Goal: Task Accomplishment & Management: Complete application form

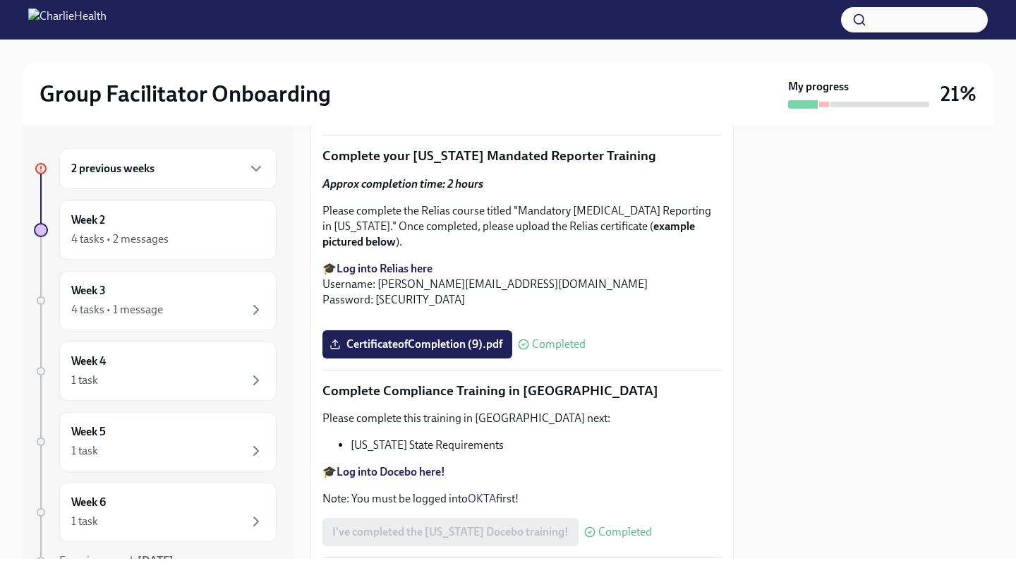
scroll to position [2364, 0]
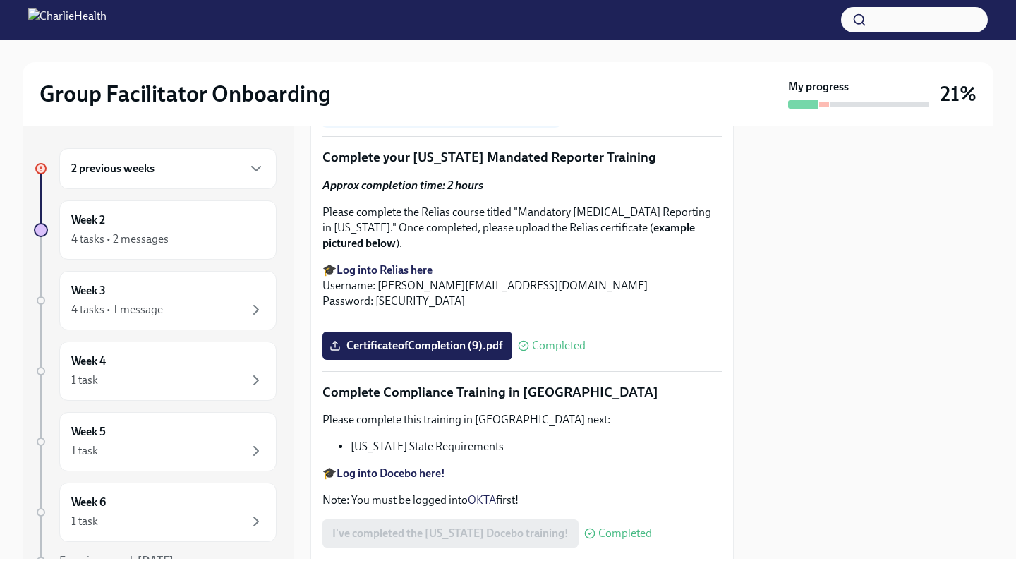
click at [468, 118] on span "Upload [US_STATE] Telehealth Certificate" at bounding box center [440, 111] width 217 height 14
click at [0, 0] on input "Upload [US_STATE] Telehealth Certificate" at bounding box center [0, 0] width 0 height 0
click at [439, 118] on span "Upload [US_STATE] Telehealth Certificate" at bounding box center [440, 111] width 217 height 14
click at [0, 0] on input "Upload [US_STATE] Telehealth Certificate" at bounding box center [0, 0] width 0 height 0
click at [439, 118] on span "Upload [US_STATE] Telehealth Certificate" at bounding box center [440, 111] width 217 height 14
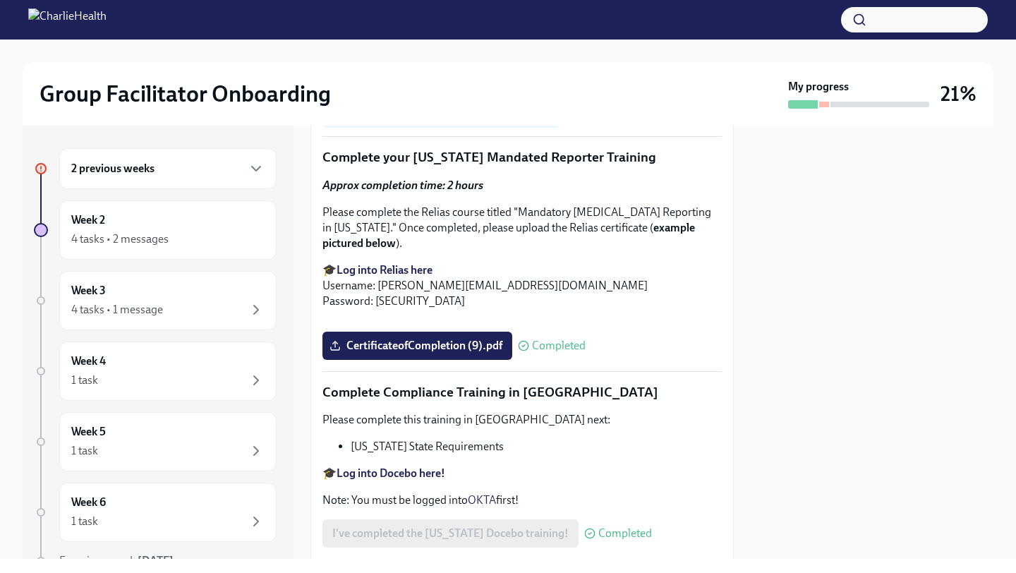
click at [0, 0] on input "Upload [US_STATE] Telehealth Certificate" at bounding box center [0, 0] width 0 height 0
click at [350, 118] on span "Upload [US_STATE] Telehealth Certificate" at bounding box center [440, 111] width 217 height 14
click at [0, 0] on input "Upload [US_STATE] Telehealth Certificate" at bounding box center [0, 0] width 0 height 0
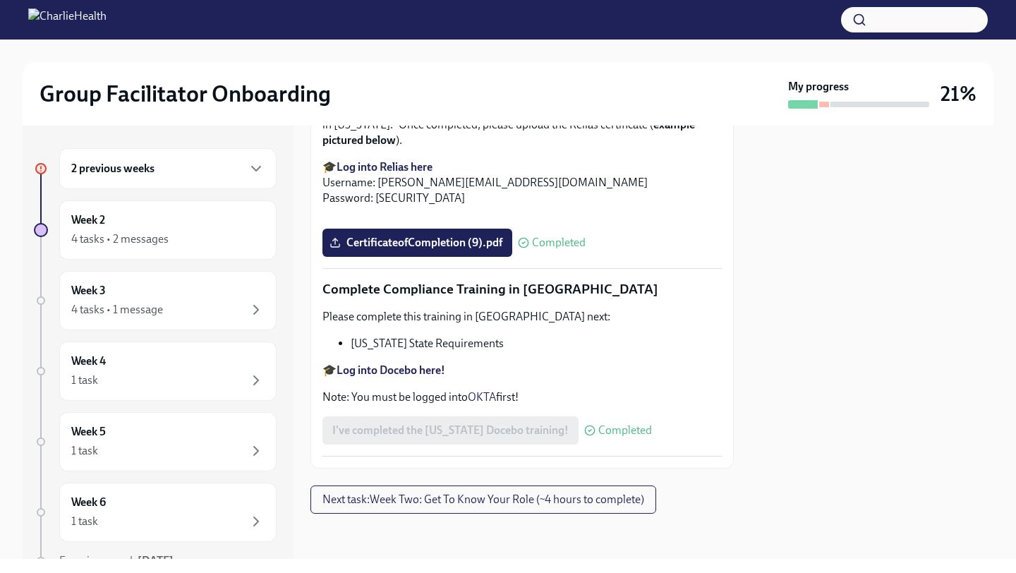
scroll to position [2549, 0]
click at [397, 15] on span "Upload [US_STATE] Telehealth Certificate" at bounding box center [440, 8] width 217 height 14
click at [0, 0] on input "Upload [US_STATE] Telehealth Certificate" at bounding box center [0, 0] width 0 height 0
click at [397, 15] on span "Upload [US_STATE] Telehealth Certificate" at bounding box center [440, 8] width 217 height 14
click at [0, 0] on input "Upload [US_STATE] Telehealth Certificate" at bounding box center [0, 0] width 0 height 0
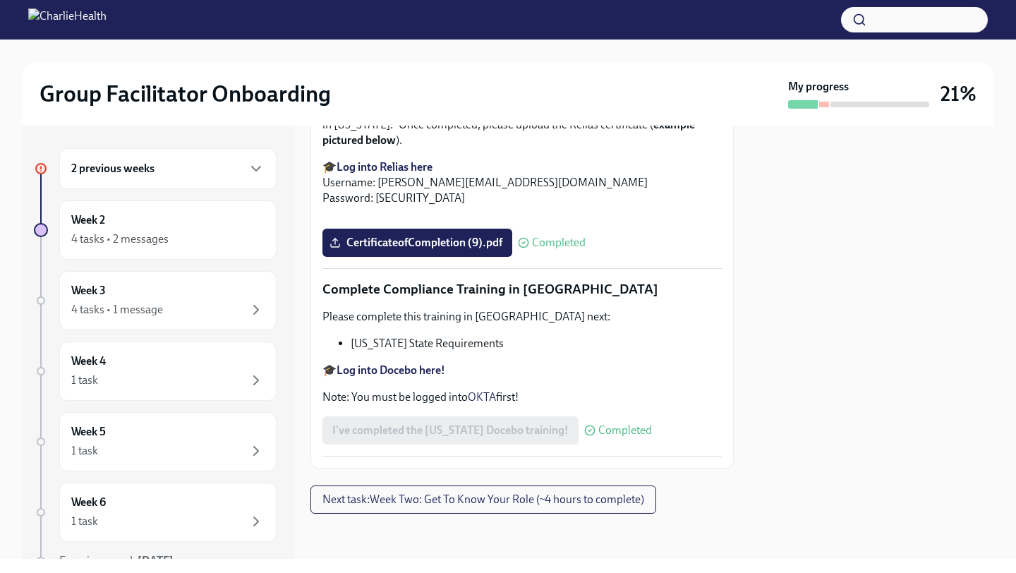
click at [335, 9] on line at bounding box center [335, 7] width 0 height 6
click at [0, 0] on input "Upload [US_STATE] Telehealth Certificate" at bounding box center [0, 0] width 0 height 0
click at [335, 9] on line at bounding box center [335, 7] width 0 height 6
click at [0, 0] on input "Upload [US_STATE] Telehealth Certificate" at bounding box center [0, 0] width 0 height 0
drag, startPoint x: 335, startPoint y: 233, endPoint x: 334, endPoint y: 221, distance: 12.1
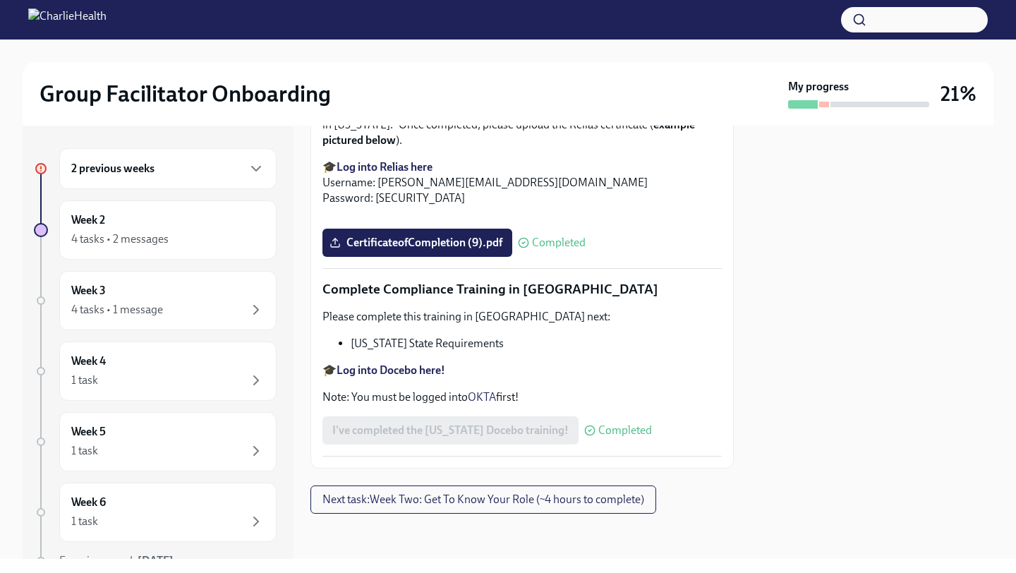
click at [334, 22] on label "Upload [US_STATE] Telehealth Certificate" at bounding box center [440, 8] width 237 height 28
click at [0, 0] on input "Upload [US_STATE] Telehealth Certificate" at bounding box center [0, 0] width 0 height 0
click at [334, 22] on label "Upload [US_STATE] Telehealth Certificate" at bounding box center [440, 8] width 237 height 28
click at [0, 0] on input "Upload [US_STATE] Telehealth Certificate" at bounding box center [0, 0] width 0 height 0
click at [334, 22] on label "Upload [US_STATE] Telehealth Certificate" at bounding box center [440, 8] width 237 height 28
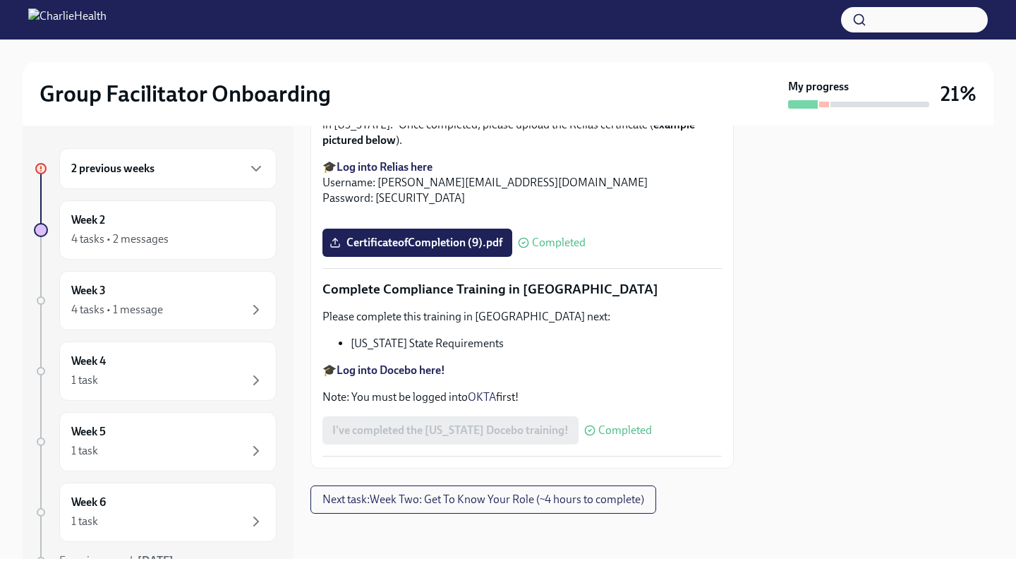
click at [0, 0] on input "Upload [US_STATE] Telehealth Certificate" at bounding box center [0, 0] width 0 height 0
click at [457, 15] on span "Upload [US_STATE] Telehealth Certificate" at bounding box center [440, 8] width 217 height 14
click at [0, 0] on input "Upload [US_STATE] Telehealth Certificate" at bounding box center [0, 0] width 0 height 0
click at [457, 15] on span "Upload [US_STATE] Telehealth Certificate" at bounding box center [440, 8] width 217 height 14
click at [0, 0] on input "Upload [US_STATE] Telehealth Certificate" at bounding box center [0, 0] width 0 height 0
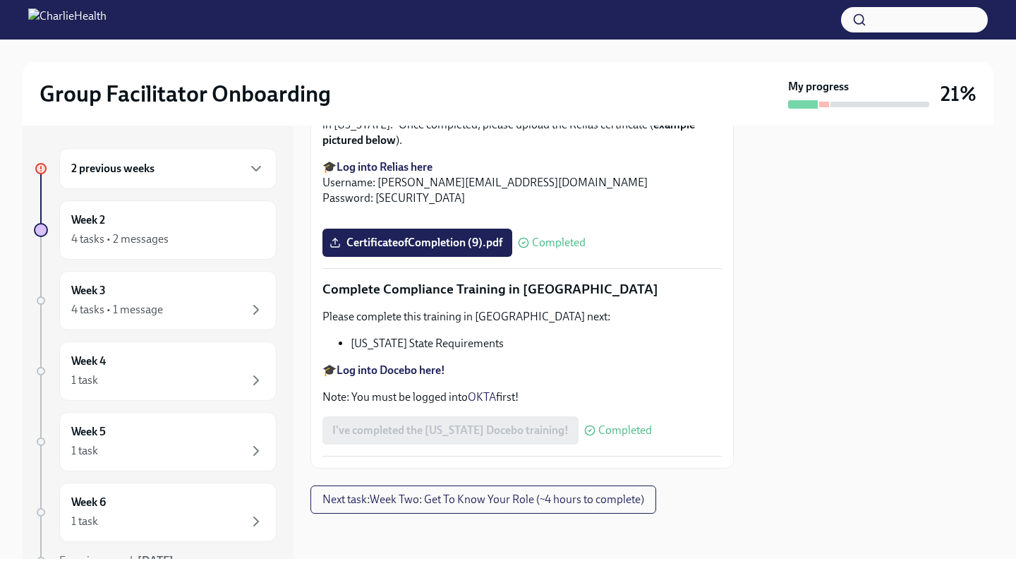
click at [492, 15] on span "Upload [US_STATE] Telehealth Certificate" at bounding box center [440, 8] width 217 height 14
click at [0, 0] on input "Upload [US_STATE] Telehealth Certificate" at bounding box center [0, 0] width 0 height 0
click at [492, 15] on span "Upload [US_STATE] Telehealth Certificate" at bounding box center [440, 8] width 217 height 14
click at [0, 0] on input "Upload [US_STATE] Telehealth Certificate" at bounding box center [0, 0] width 0 height 0
click at [492, 15] on span "Upload [US_STATE] Telehealth Certificate" at bounding box center [440, 8] width 217 height 14
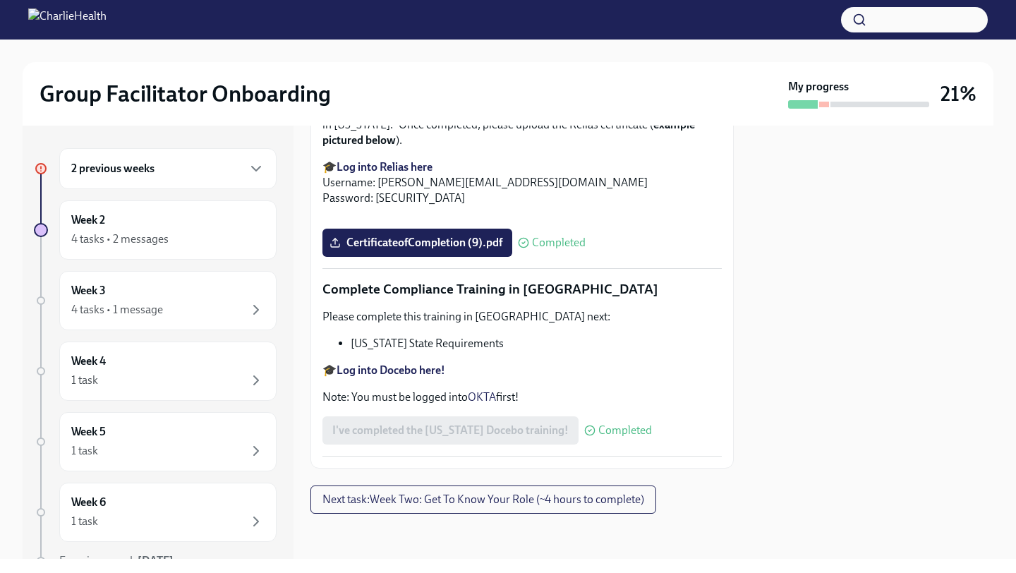
click at [0, 0] on input "Upload [US_STATE] Telehealth Certificate" at bounding box center [0, 0] width 0 height 0
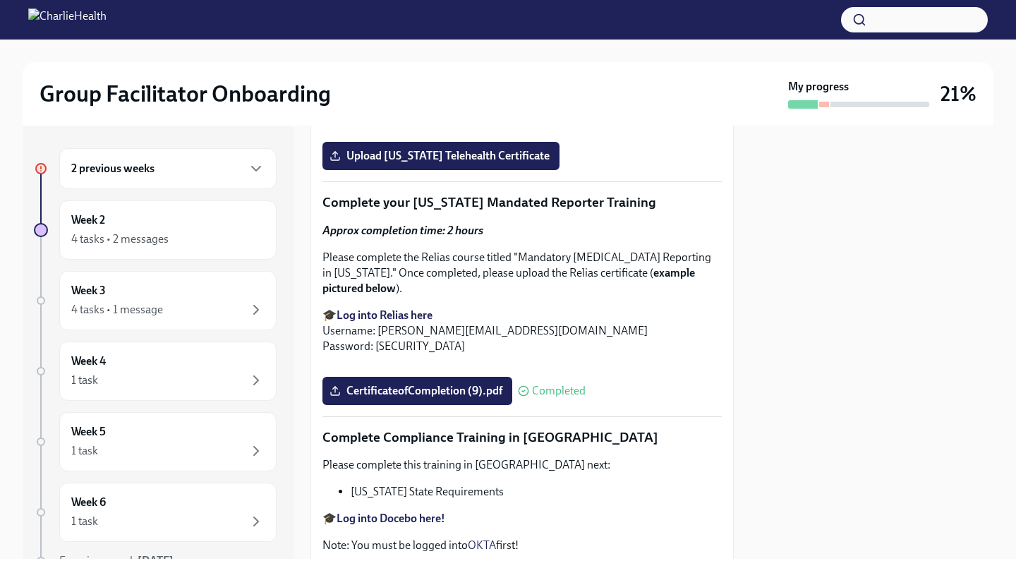
scroll to position [2338, 0]
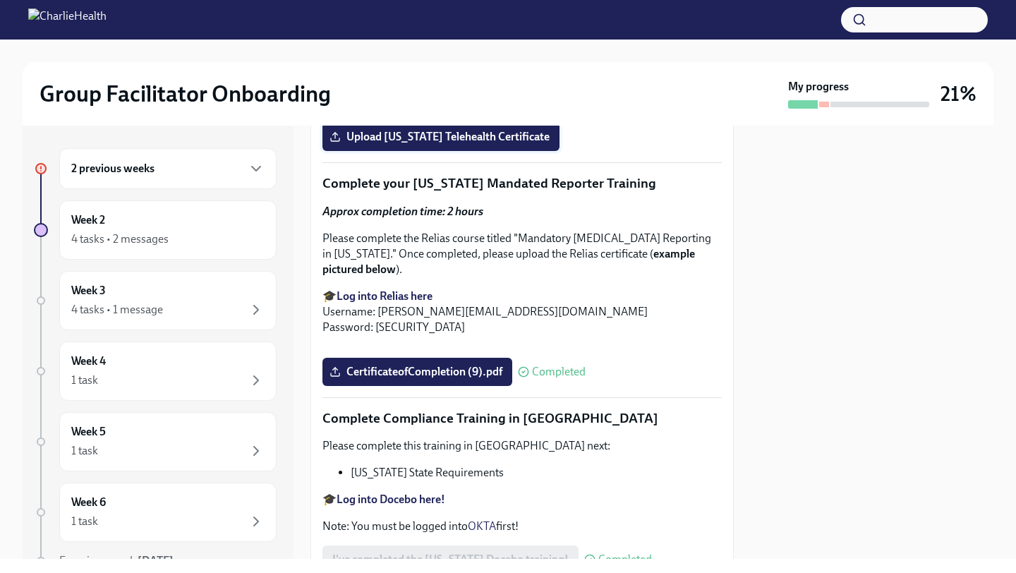
click at [460, 144] on span "Upload [US_STATE] Telehealth Certificate" at bounding box center [440, 137] width 217 height 14
click at [0, 0] on input "Upload [US_STATE] Telehealth Certificate" at bounding box center [0, 0] width 0 height 0
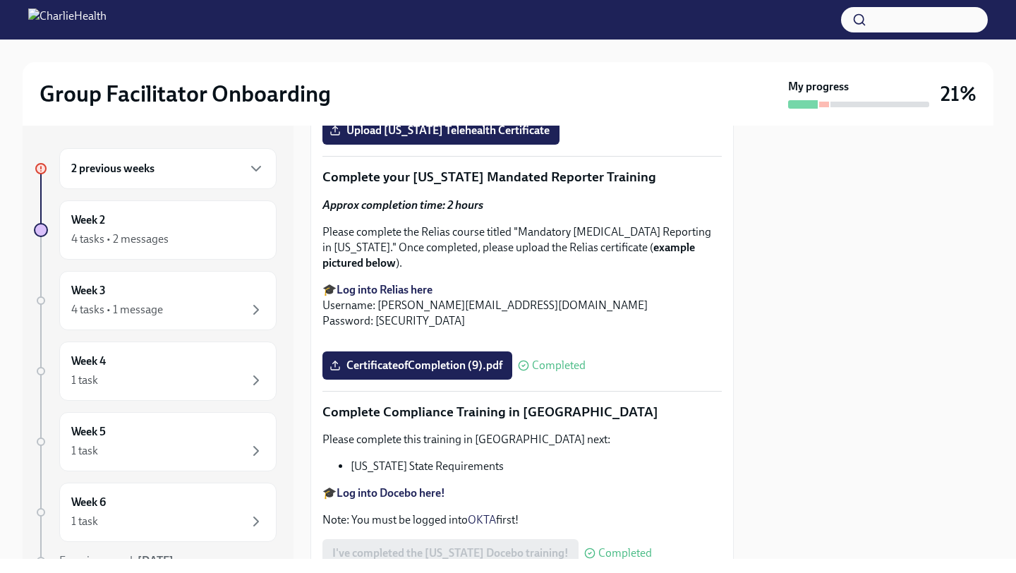
scroll to position [2350, 0]
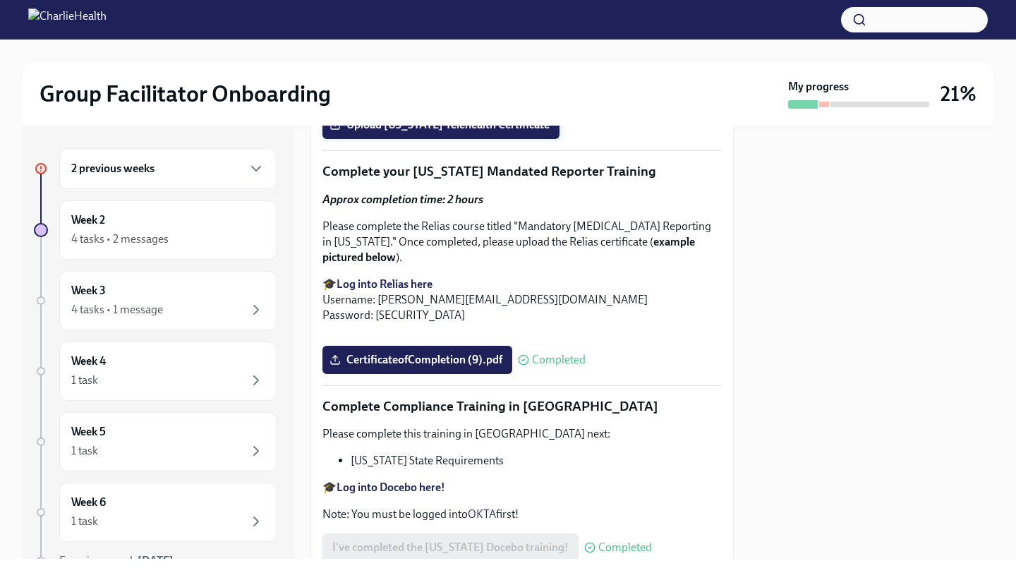
click at [461, 132] on span "Upload [US_STATE] Telehealth Certificate" at bounding box center [440, 125] width 217 height 14
click at [0, 0] on input "Upload [US_STATE] Telehealth Certificate" at bounding box center [0, 0] width 0 height 0
click at [404, 132] on span "Upload [US_STATE] Telehealth Certificate" at bounding box center [440, 125] width 217 height 14
click at [0, 0] on input "Upload [US_STATE] Telehealth Certificate" at bounding box center [0, 0] width 0 height 0
click at [402, 132] on span "Upload [US_STATE] Telehealth Certificate" at bounding box center [440, 125] width 217 height 14
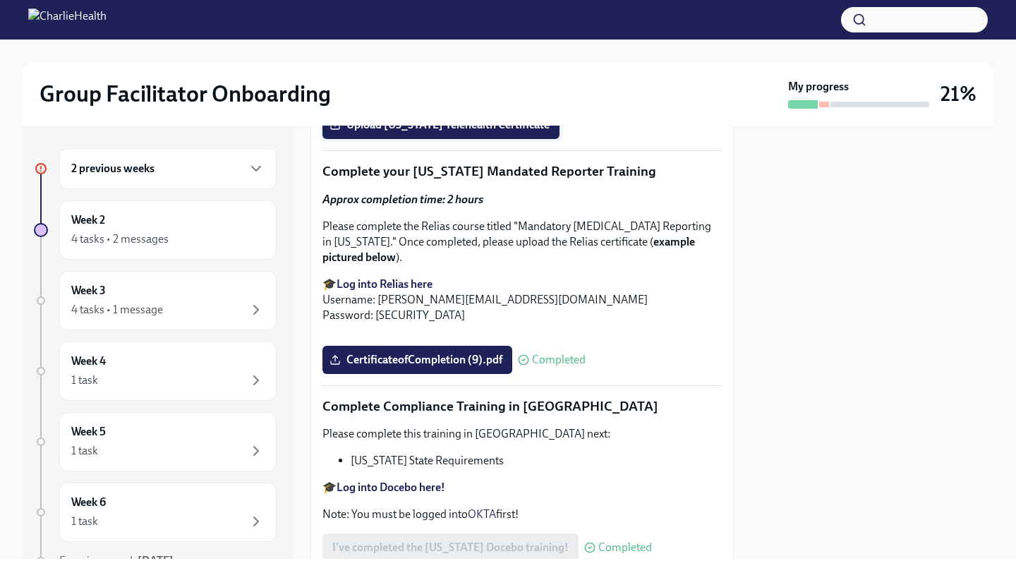
click at [0, 0] on input "Upload [US_STATE] Telehealth Certificate" at bounding box center [0, 0] width 0 height 0
click at [401, 132] on span "Upload [US_STATE] Telehealth Certificate" at bounding box center [440, 125] width 217 height 14
click at [0, 0] on input "Upload [US_STATE] Telehealth Certificate" at bounding box center [0, 0] width 0 height 0
